Goal: Information Seeking & Learning: Learn about a topic

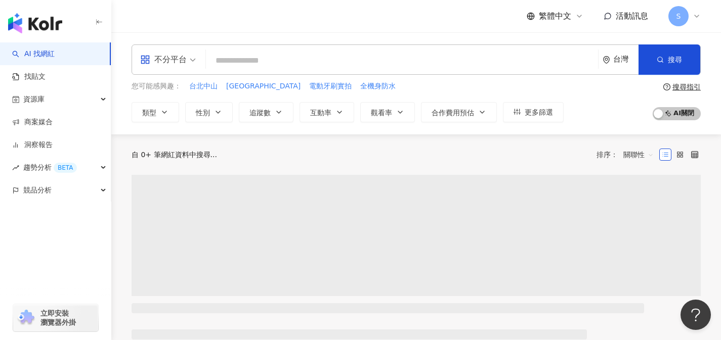
click at [185, 61] on div "不分平台" at bounding box center [163, 60] width 47 height 16
click at [181, 103] on div "Instagram" at bounding box center [171, 106] width 57 height 13
click at [269, 58] on input "search" at bounding box center [405, 60] width 375 height 19
paste input "*******"
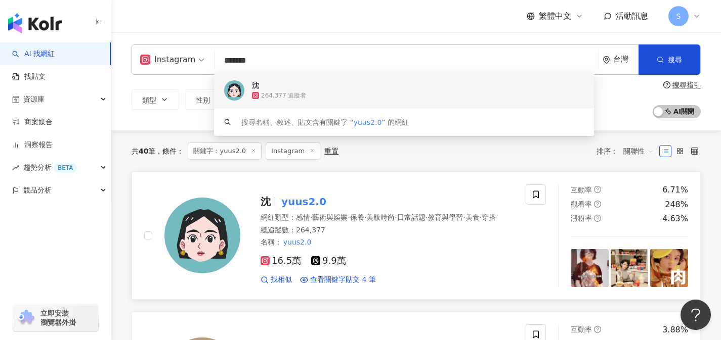
click at [323, 223] on div "網紅類型 ： 感情 · 藝術與娛樂 · 保養 · 美妝時尚 · 日常話題 · 教育與學習 · 美食 · 穿搭" at bounding box center [386, 218] width 253 height 10
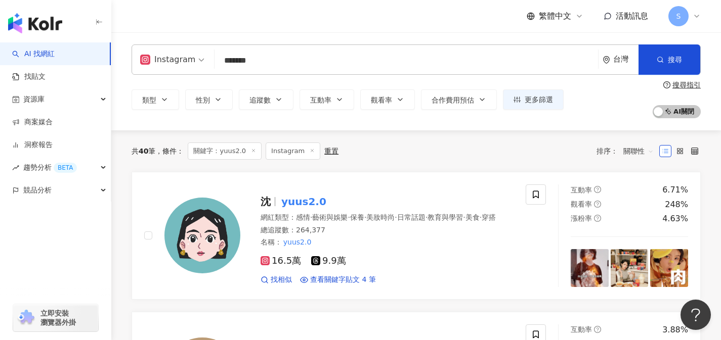
click at [382, 51] on input "*******" at bounding box center [405, 60] width 375 height 19
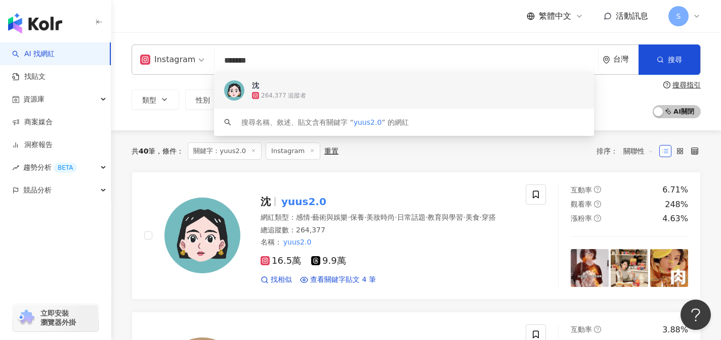
drag, startPoint x: 326, startPoint y: 66, endPoint x: 173, endPoint y: 65, distance: 152.7
click at [173, 65] on div "Instagram ******* 台灣 搜尋 f6bb9d60-0d90-49bc-91d7-e3fe718e2817 keyword 沈 264,377 …" at bounding box center [415, 60] width 569 height 30
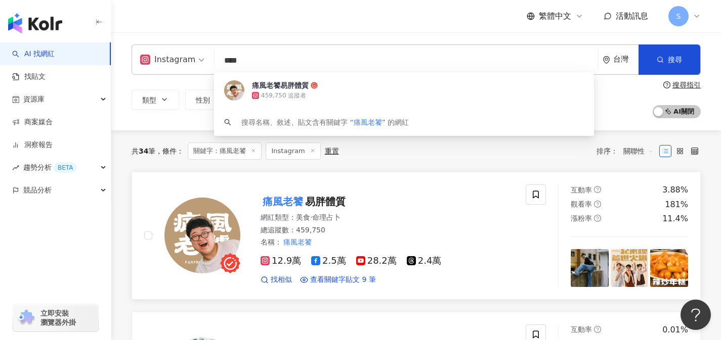
click at [241, 222] on div "痛風老饕 易胖體質 網紅類型 ： 美食 · 命理占卜 總追蹤數 ： 459,750 名稱 ： 痛風老饕 12.9萬 2.5萬 28.2萬 2.4萬 找相似 查…" at bounding box center [376, 236] width 273 height 99
drag, startPoint x: 356, startPoint y: 62, endPoint x: 189, endPoint y: 69, distance: 166.5
click at [189, 69] on div "Instagram **** 台灣 搜尋 af532fe3-4e38-4f72-99bd-106a0eb06119 痛風老饕易胖體質 459,750 追蹤者 …" at bounding box center [415, 60] width 569 height 30
click at [260, 62] on input "****" at bounding box center [405, 60] width 375 height 19
type input "*"
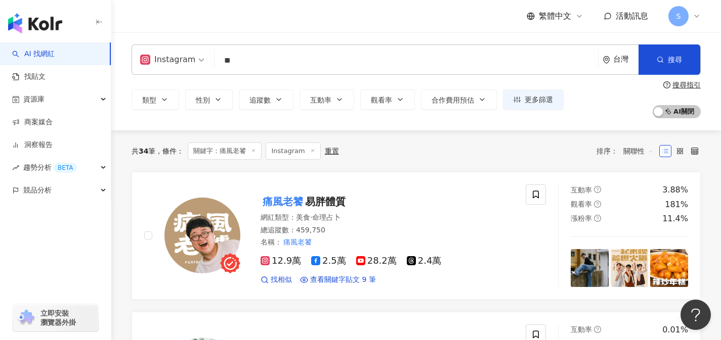
type input "*"
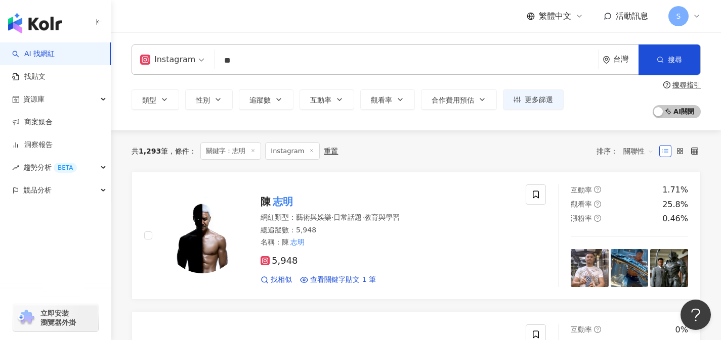
click at [391, 56] on input "**" at bounding box center [405, 60] width 375 height 19
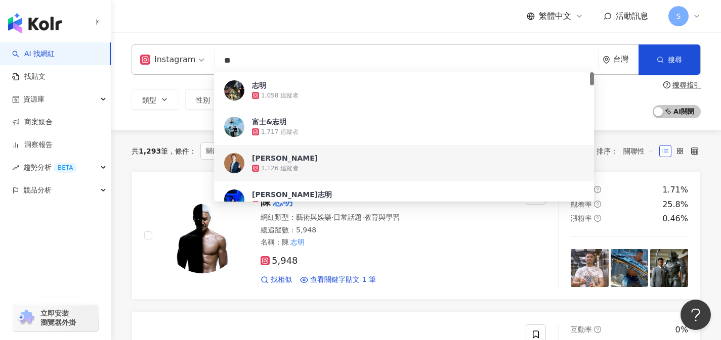
paste input "*******"
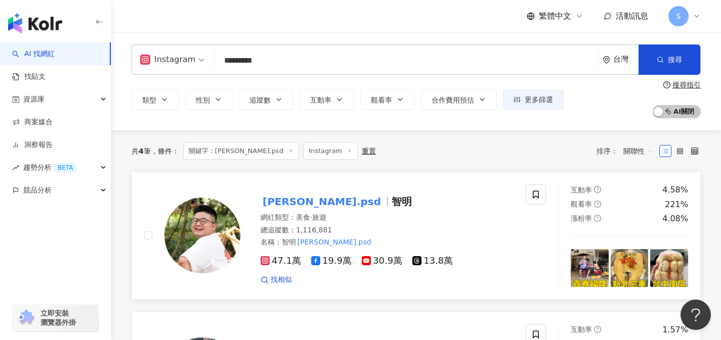
type input "*********"
click at [303, 203] on mark "[PERSON_NAME].psd" at bounding box center [321, 202] width 122 height 16
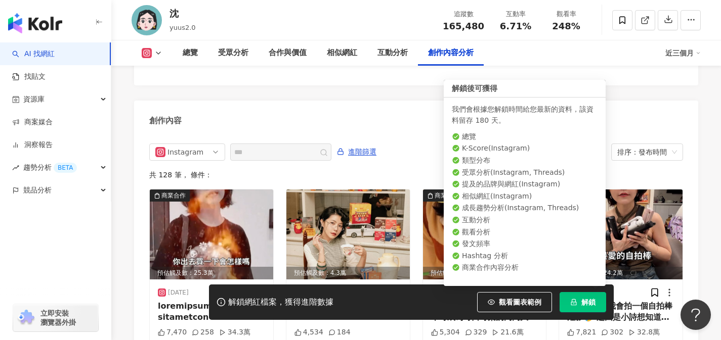
click at [580, 307] on button "解鎖" at bounding box center [582, 302] width 47 height 20
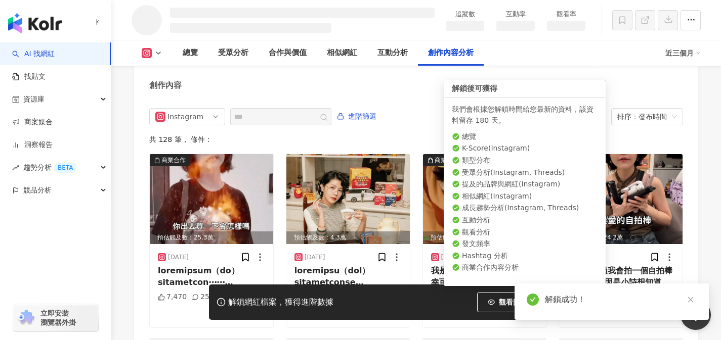
scroll to position [2682, 0]
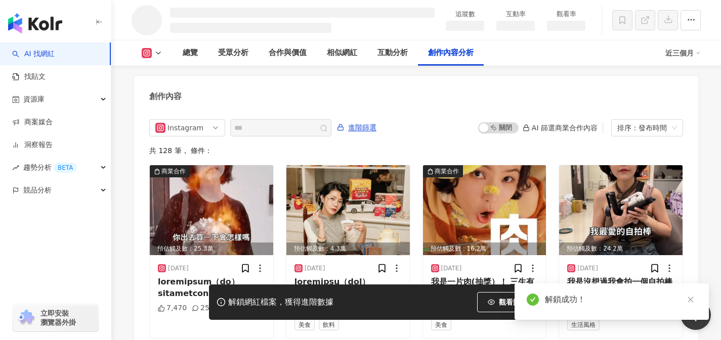
click at [412, 120] on div "Instagram 進階篩選 啟動 關閉 AI 篩選商業合作內容 排序：發布時間" at bounding box center [416, 127] width 534 height 17
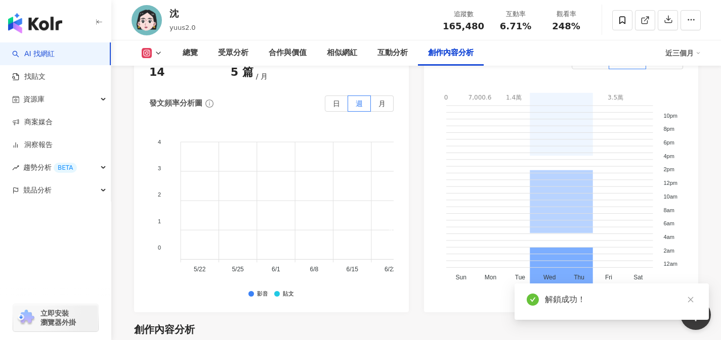
type input "*"
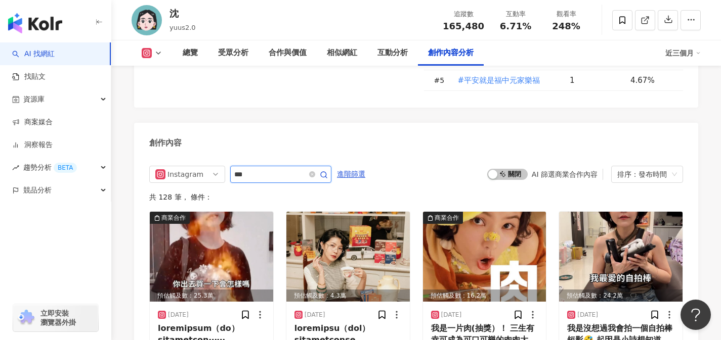
type input "***"
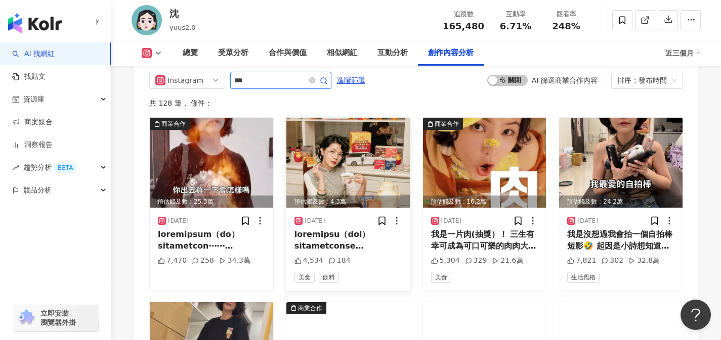
scroll to position [3185, 0]
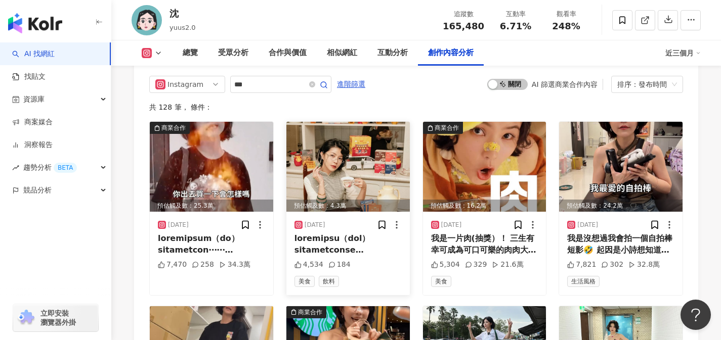
click at [355, 233] on div at bounding box center [347, 244] width 107 height 23
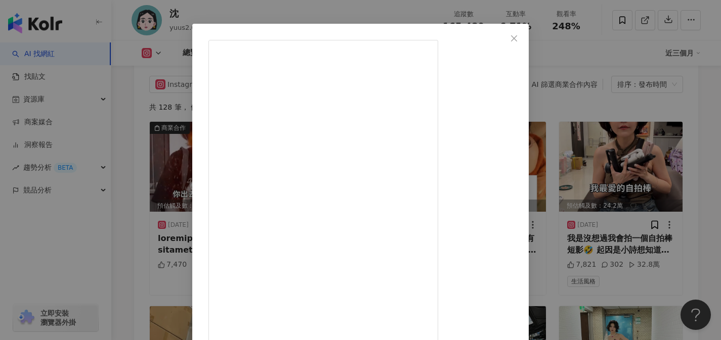
scroll to position [0, 0]
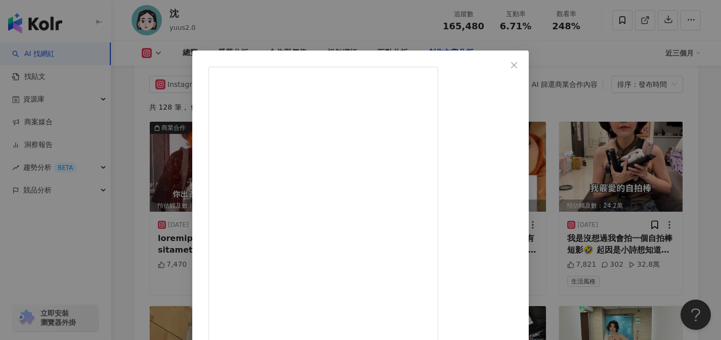
click at [518, 63] on icon "close" at bounding box center [514, 65] width 8 height 8
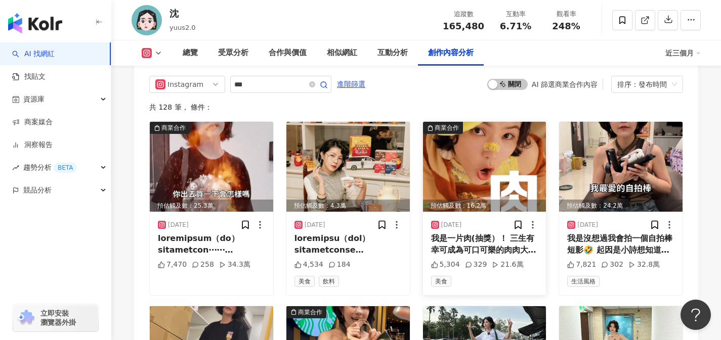
click at [507, 126] on img at bounding box center [484, 167] width 123 height 90
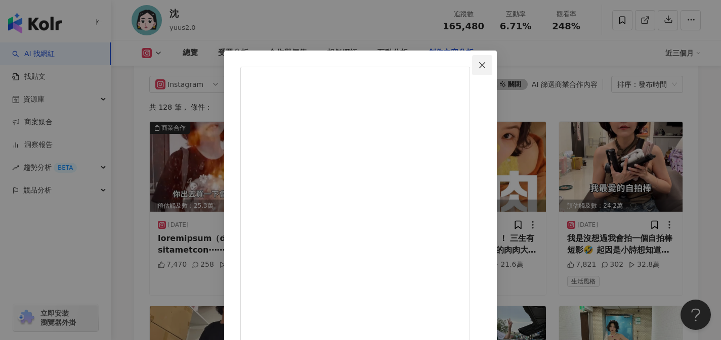
click at [492, 67] on span "Close" at bounding box center [482, 65] width 20 height 8
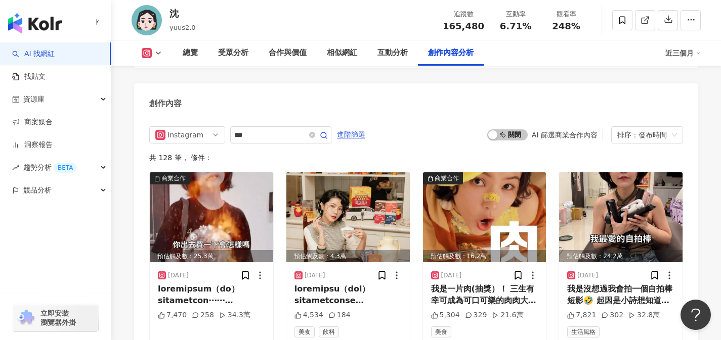
scroll to position [3132, 0]
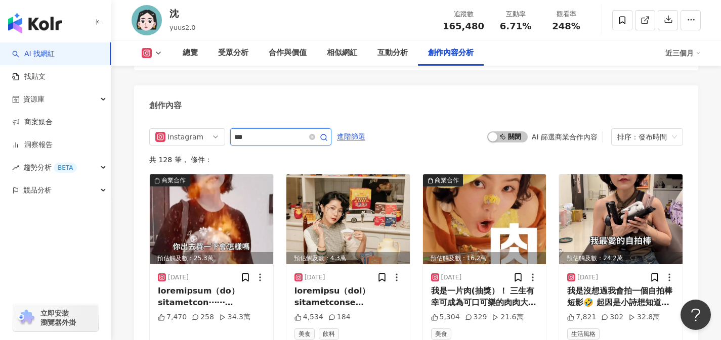
click at [328, 134] on icon "button" at bounding box center [324, 138] width 8 height 8
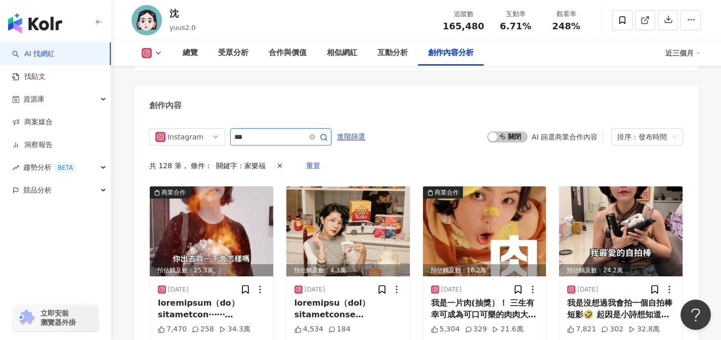
scroll to position [3110, 0]
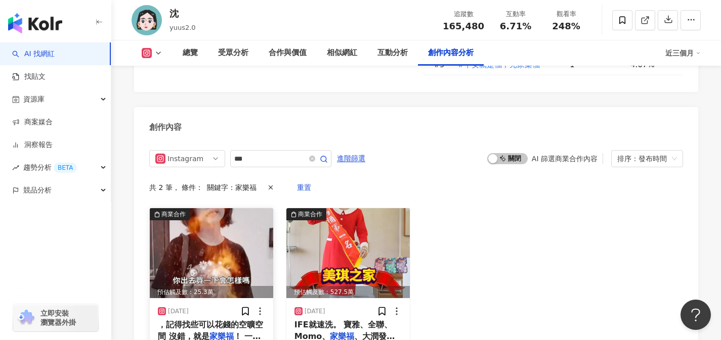
click at [199, 320] on span "，記得找些可以花錢的空曠空間 沒錯，就是" at bounding box center [210, 330] width 105 height 21
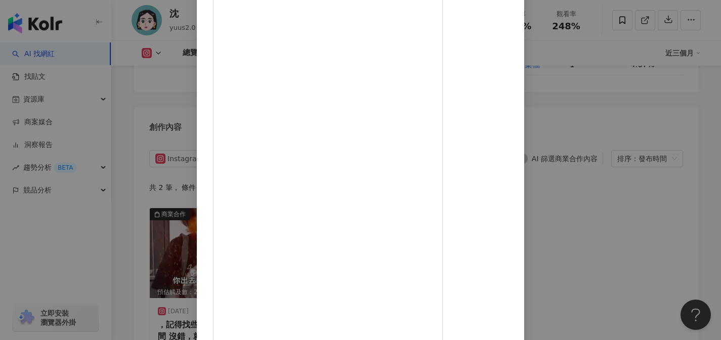
scroll to position [0, 0]
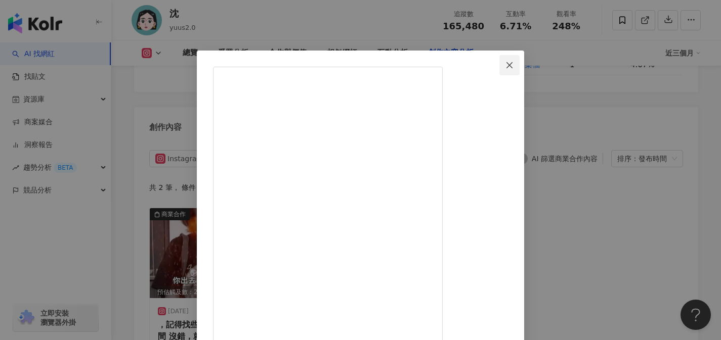
click at [513, 64] on icon "close" at bounding box center [509, 65] width 8 height 8
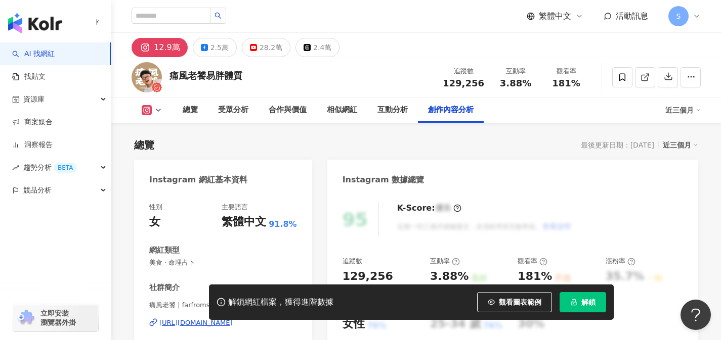
click at [582, 297] on button "解鎖" at bounding box center [582, 302] width 47 height 20
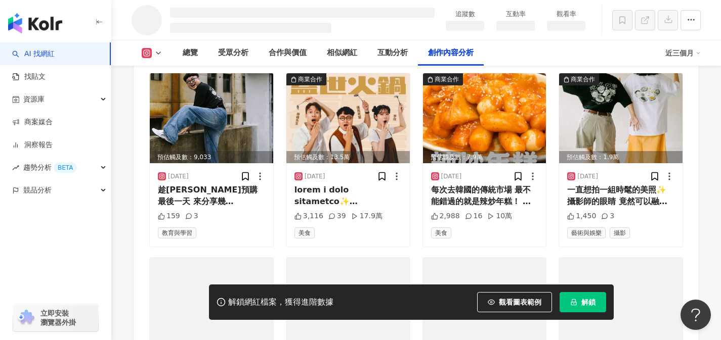
scroll to position [2797, 0]
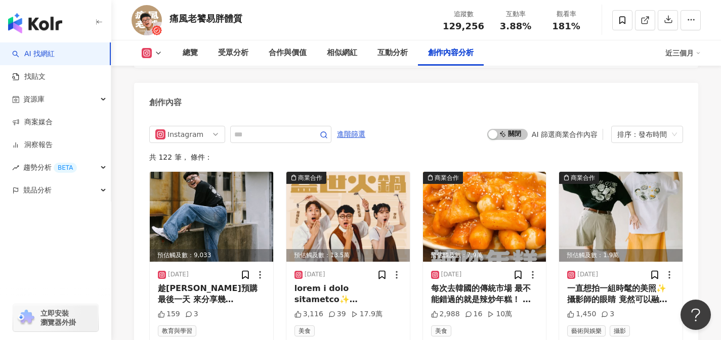
scroll to position [3160, 0]
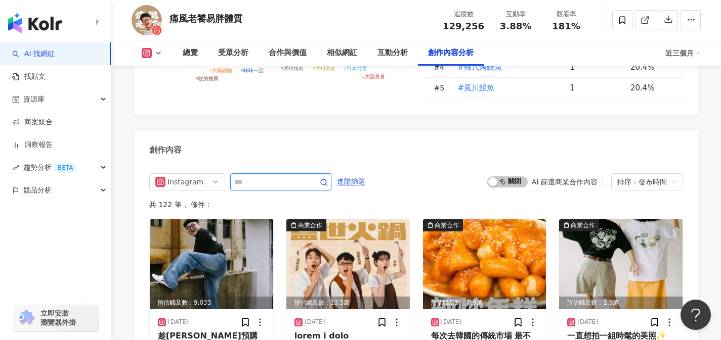
click at [282, 176] on input "text" at bounding box center [269, 182] width 71 height 12
type input "***"
click at [328, 179] on icon "button" at bounding box center [324, 183] width 8 height 8
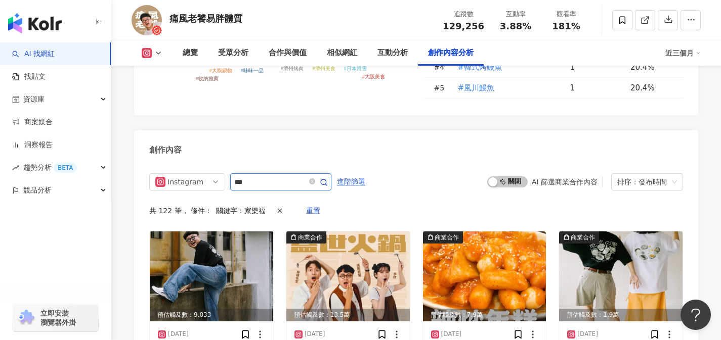
scroll to position [3154, 0]
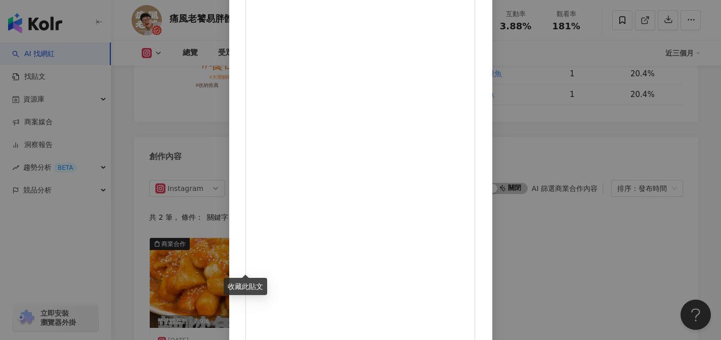
scroll to position [0, 0]
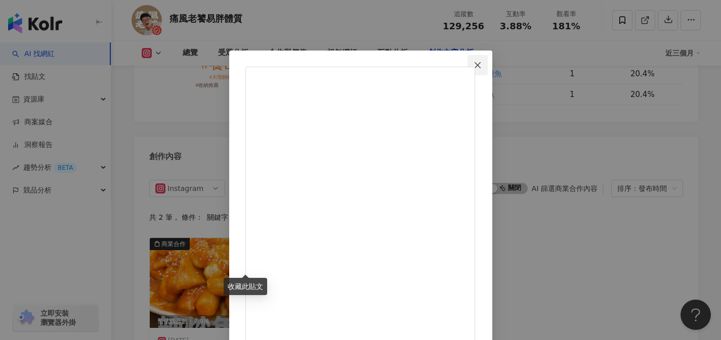
click at [488, 60] on button "Close" at bounding box center [477, 65] width 20 height 20
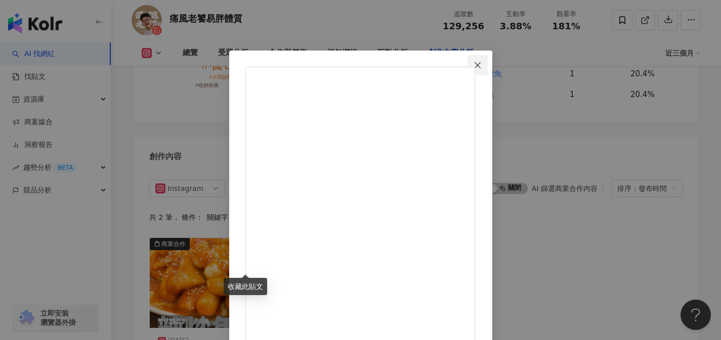
click at [481, 69] on icon "close" at bounding box center [477, 65] width 8 height 8
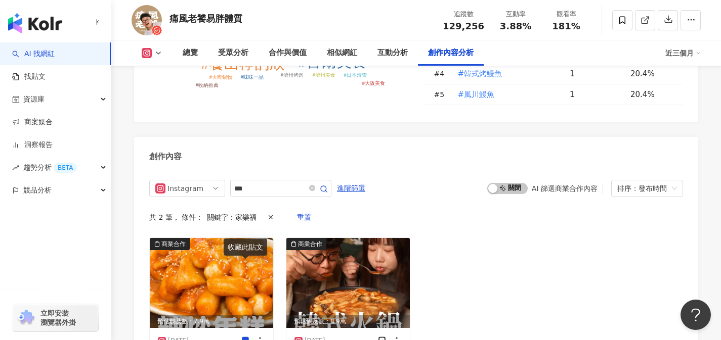
scroll to position [2741, 0]
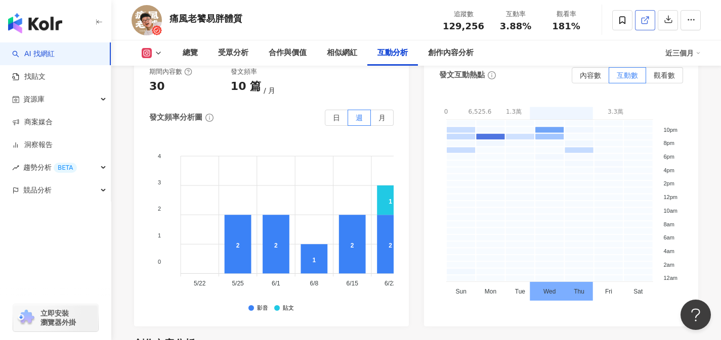
click at [641, 22] on icon at bounding box center [644, 21] width 6 height 6
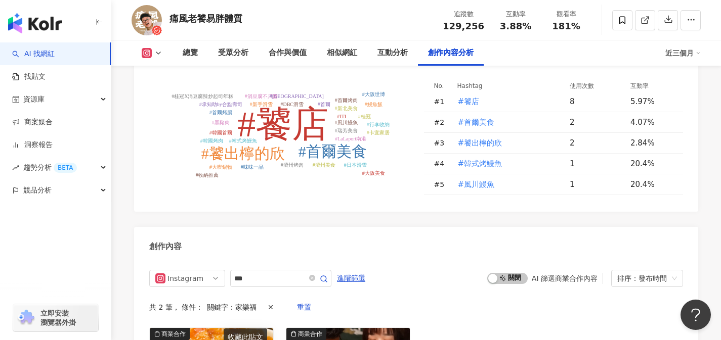
scroll to position [3241, 0]
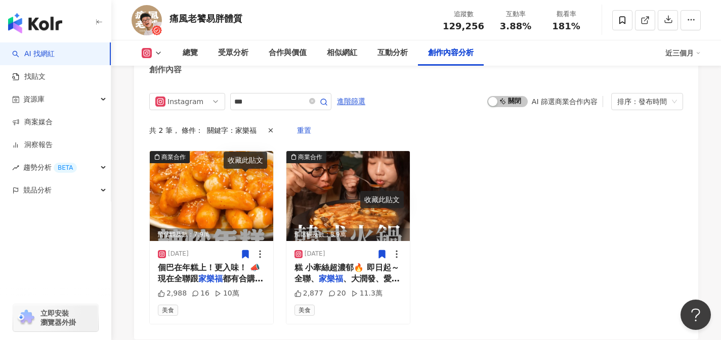
click at [483, 151] on div "商業合作 預估觸及數：7.9萬 2025/8/19 個巴在年糕上！更入味！ 📣現在全聯跟 家樂福 都有合購優惠 ✨即日起至8/28 2,988 16 10萬 …" at bounding box center [416, 238] width 534 height 174
click at [504, 163] on div "商業合作 預估觸及數：7.9萬 2025/8/19 個巴在年糕上！更入味！ 📣現在全聯跟 家樂福 都有合購優惠 ✨即日起至8/28 2,988 16 10萬 …" at bounding box center [416, 238] width 534 height 174
click at [383, 250] on icon at bounding box center [382, 254] width 6 height 8
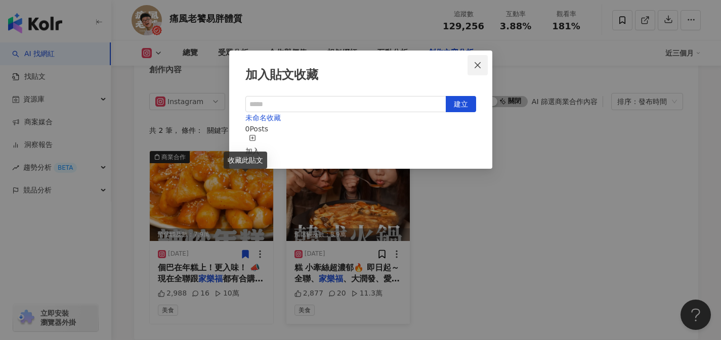
click at [475, 62] on icon "close" at bounding box center [477, 65] width 6 height 6
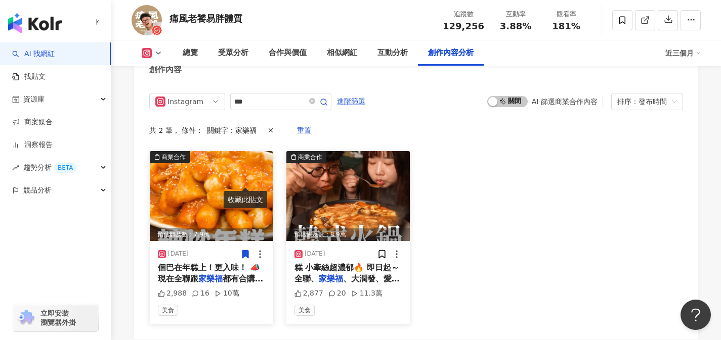
click at [241, 249] on icon at bounding box center [245, 254] width 10 height 10
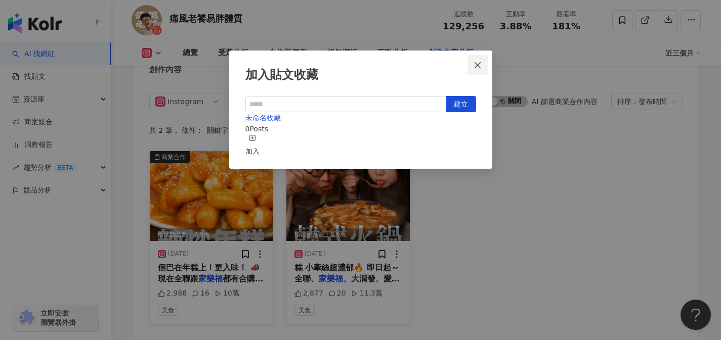
click at [473, 63] on icon "close" at bounding box center [477, 65] width 8 height 8
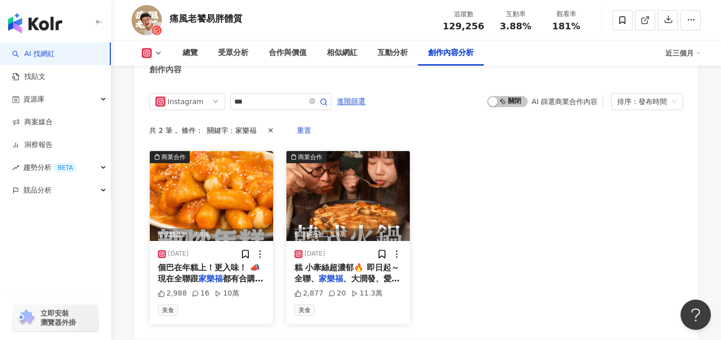
click at [215, 263] on span "個巴在年糕上！更入味！ 📣現在全聯跟" at bounding box center [209, 273] width 102 height 21
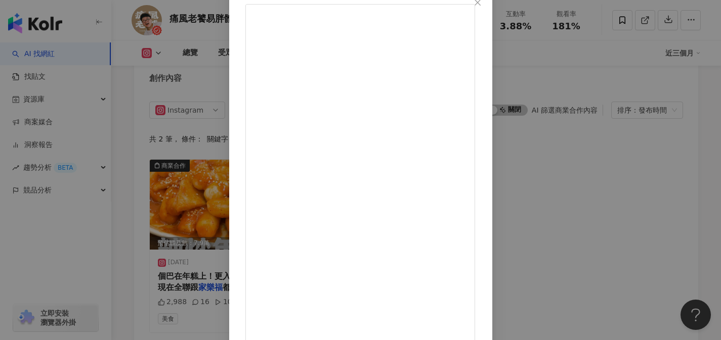
scroll to position [62, 0]
click at [481, 4] on icon "close" at bounding box center [477, 3] width 8 height 8
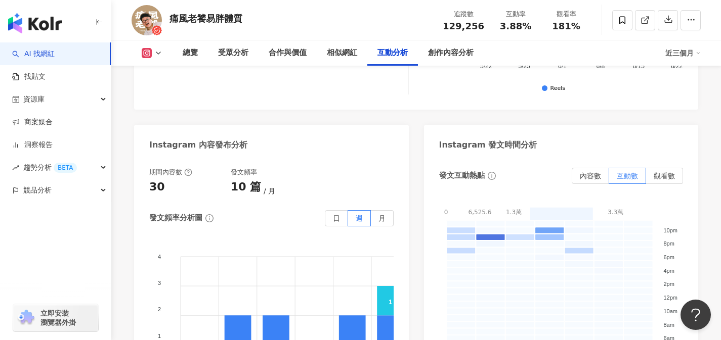
scroll to position [2640, 0]
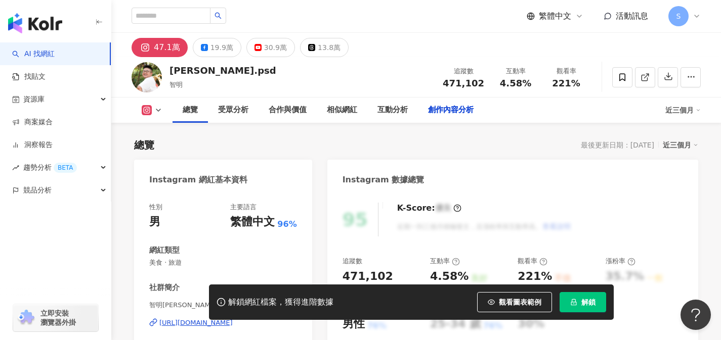
scroll to position [3026, 0]
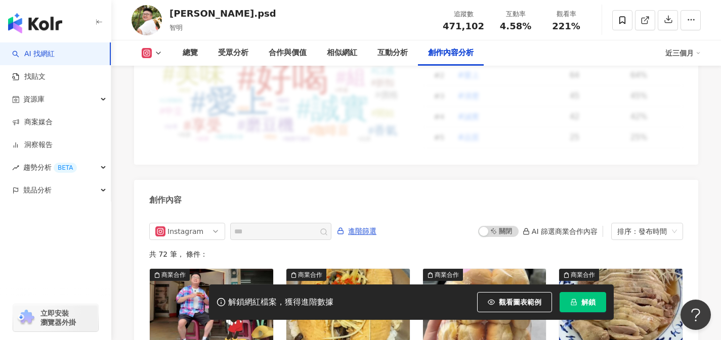
click at [580, 304] on button "解鎖" at bounding box center [582, 302] width 47 height 20
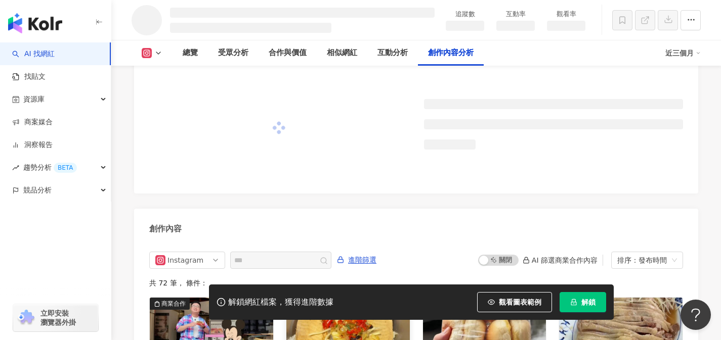
scroll to position [2606, 0]
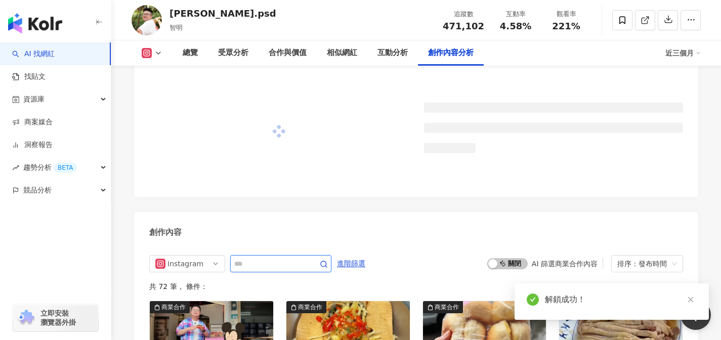
click at [266, 258] on input "text" at bounding box center [269, 264] width 71 height 12
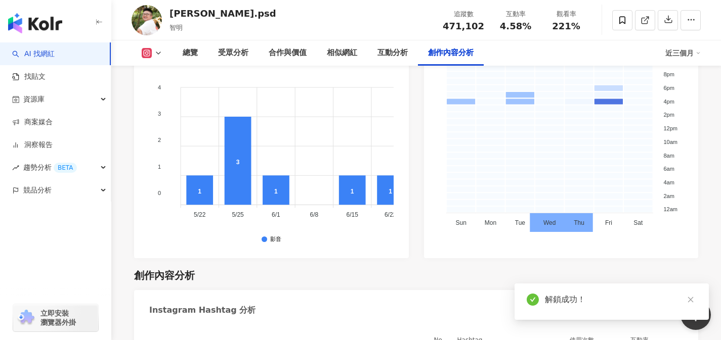
scroll to position [2962, 0]
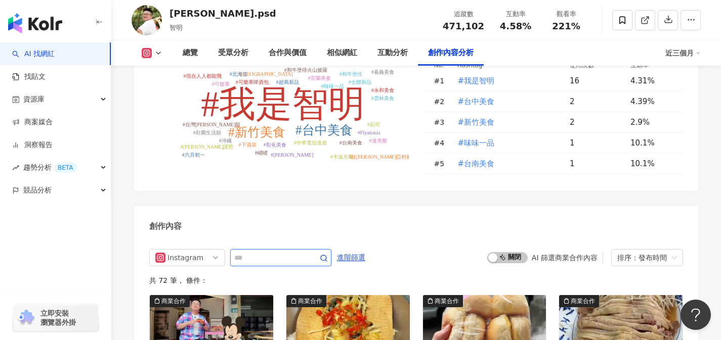
type input "*"
type input "***"
